Goal: Task Accomplishment & Management: Manage account settings

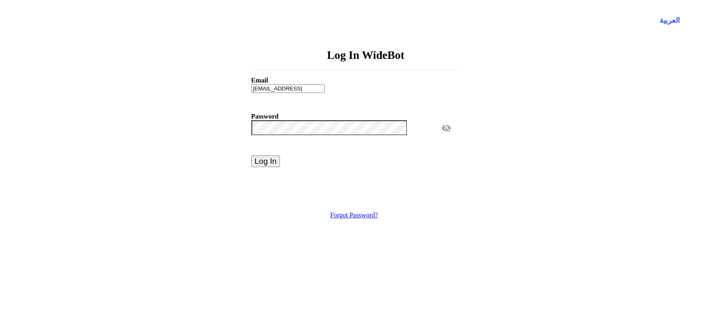
drag, startPoint x: 335, startPoint y: 97, endPoint x: 168, endPoint y: 97, distance: 167.0
click at [168, 97] on div "Log In WideBot Email saif@widebot.ai Password visibility_off Log In Forgot Pass…" at bounding box center [353, 132] width 701 height 191
type input "j"
type input "hala_khaled@caoa.gov.eg"
click at [441, 136] on span "visibility_off" at bounding box center [449, 128] width 16 height 16
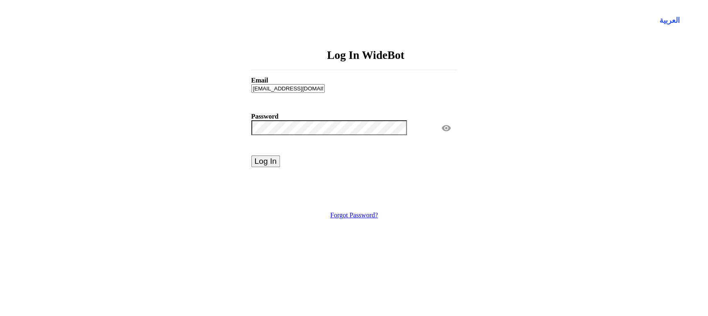
click at [441, 136] on span "visibility" at bounding box center [449, 128] width 16 height 16
click at [441, 136] on span "visibility_off" at bounding box center [449, 128] width 16 height 16
click at [441, 136] on span "visibility" at bounding box center [449, 128] width 16 height 16
click at [162, 153] on div "Log In WideBot Email hala_khaled@caoa.gov.eg Password visibility_off Log In For…" at bounding box center [353, 132] width 701 height 191
click at [280, 167] on button "Log In" at bounding box center [265, 161] width 29 height 12
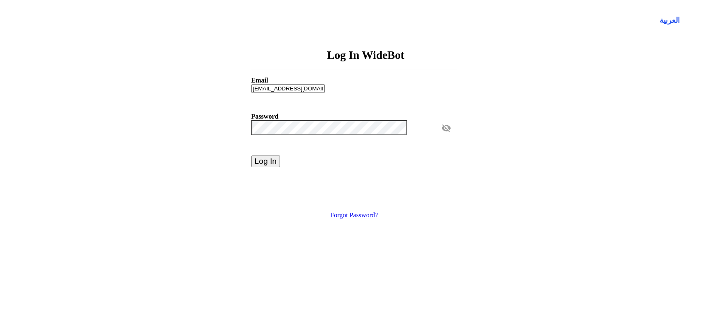
click at [280, 167] on button "Log In" at bounding box center [265, 161] width 29 height 12
click at [594, 117] on div "العربية Log In WideBot Email saif@widebot.ai Password visibility_off Log In For…" at bounding box center [353, 115] width 701 height 225
click at [280, 167] on button "Log In" at bounding box center [265, 161] width 29 height 12
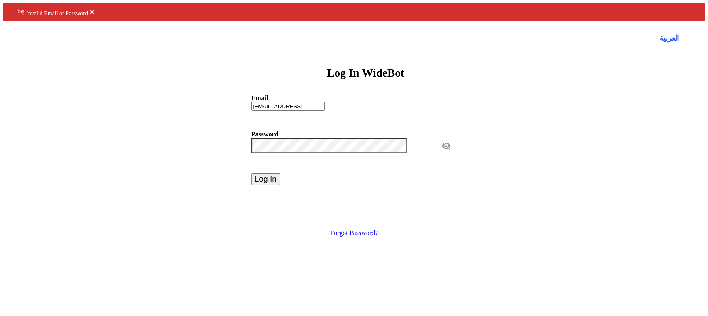
click at [280, 173] on button "Log In" at bounding box center [265, 179] width 29 height 12
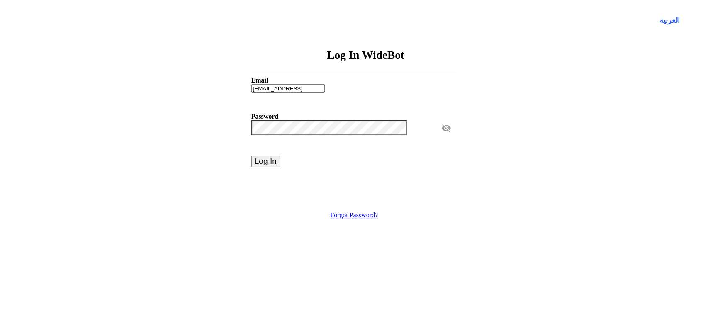
click at [280, 164] on button "Log In" at bounding box center [265, 161] width 29 height 12
drag, startPoint x: 336, startPoint y: 92, endPoint x: 202, endPoint y: 109, distance: 134.9
click at [202, 109] on div "Log In WideBot Email saif@widebot.ai Password visibility_off Log In Forgot Pass…" at bounding box center [353, 132] width 701 height 191
click at [124, 133] on div "Log In WideBot Email hala_khaled@caoa.gov.eg Password visibility_off Log In For…" at bounding box center [353, 132] width 701 height 191
click at [280, 167] on button "Log In" at bounding box center [265, 161] width 29 height 12
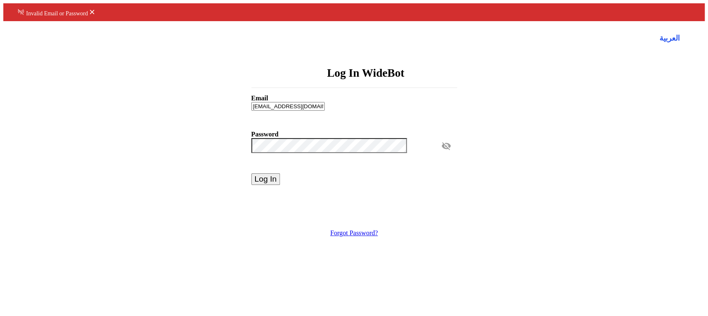
click at [325, 102] on input "hala_khaled@caoa.gov.eg" at bounding box center [287, 106] width 73 height 9
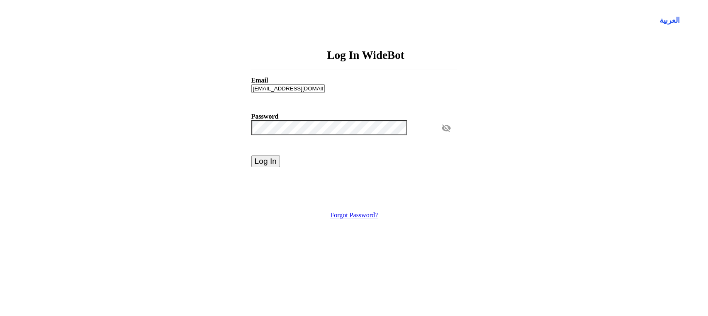
click at [280, 167] on button "Log In" at bounding box center [265, 161] width 29 height 12
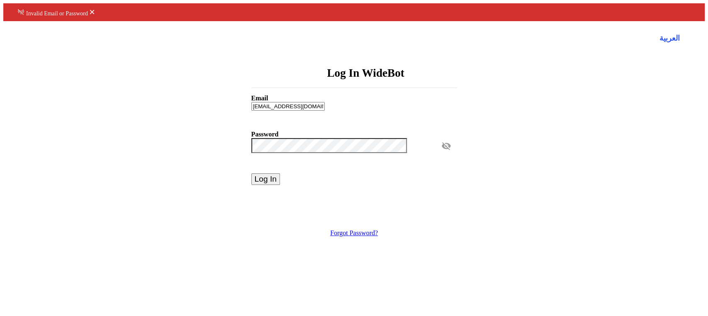
drag, startPoint x: 329, startPoint y: 94, endPoint x: 211, endPoint y: 84, distance: 119.0
click at [211, 84] on div "Log In WideBot Email shimaa_mostafa@caoa.gov.eg Password visibility_off Log In …" at bounding box center [353, 150] width 701 height 191
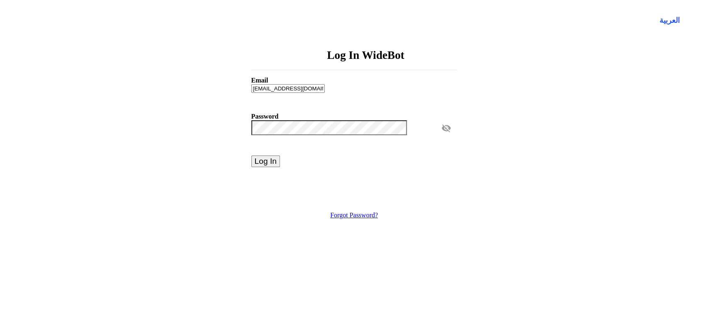
type input "Hala_khaled@caoa.gov.eg"
click at [176, 135] on div "Log In WideBot Email Hala_khaled@caoa.gov.eg Password visibility_off Log In For…" at bounding box center [353, 132] width 701 height 191
click at [441, 136] on span "visibility_off" at bounding box center [449, 128] width 16 height 16
click at [441, 136] on span "visibility" at bounding box center [449, 128] width 16 height 16
click at [278, 196] on div "Log In WideBot Email Hala_khaled@caoa.gov.eg Password visibility_off Log In" at bounding box center [353, 119] width 245 height 164
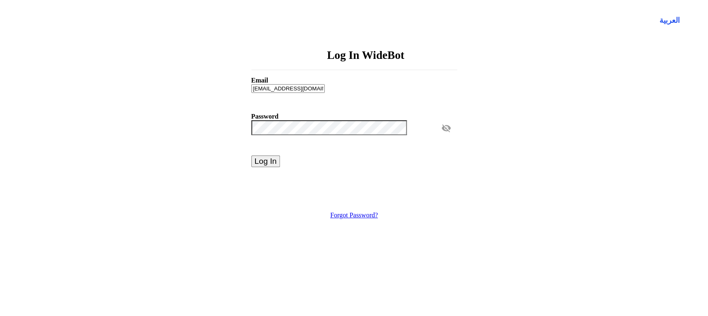
click at [280, 167] on button "Log In" at bounding box center [265, 161] width 29 height 12
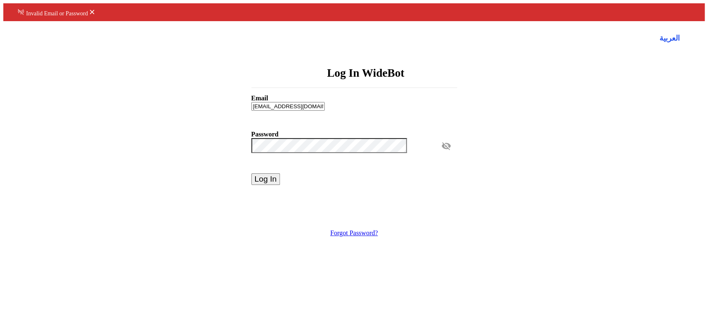
click at [11, 126] on div "العربية Log In WideBot Email Hala_khaled@caoa.gov.eg Password visibility_off Lo…" at bounding box center [353, 133] width 701 height 225
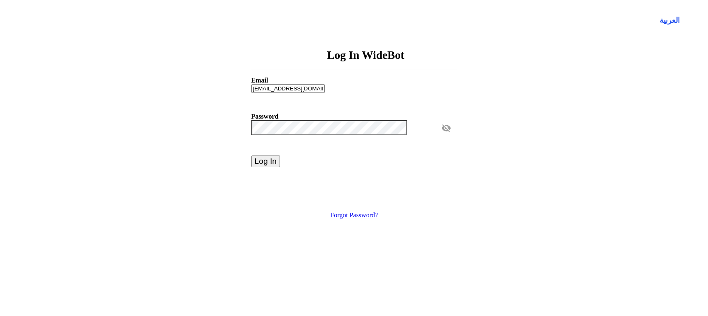
click at [280, 167] on button "Log In" at bounding box center [265, 161] width 29 height 12
type input "saif@widebot.ai"
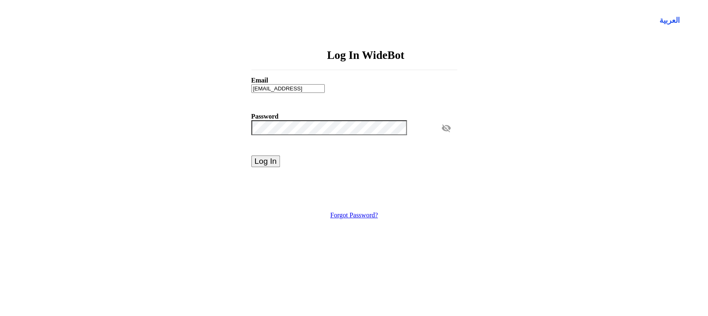
click at [228, 155] on div "Log In WideBot Email saif@widebot.ai Password visibility_off Log In Forgot Pass…" at bounding box center [353, 132] width 701 height 191
click at [280, 167] on button "Log In" at bounding box center [265, 161] width 29 height 12
